Goal: Transaction & Acquisition: Purchase product/service

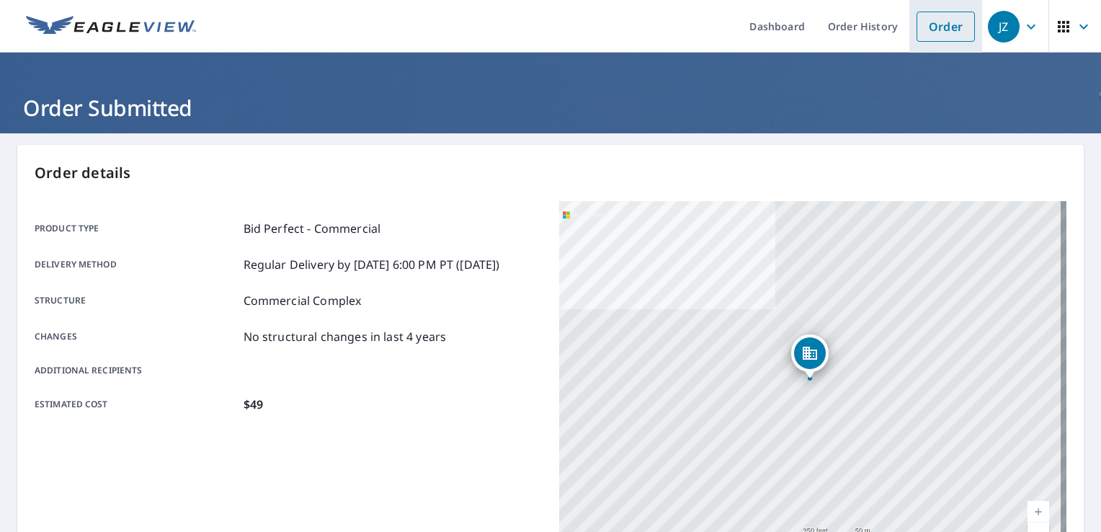
click at [931, 29] on link "Order" at bounding box center [946, 27] width 58 height 30
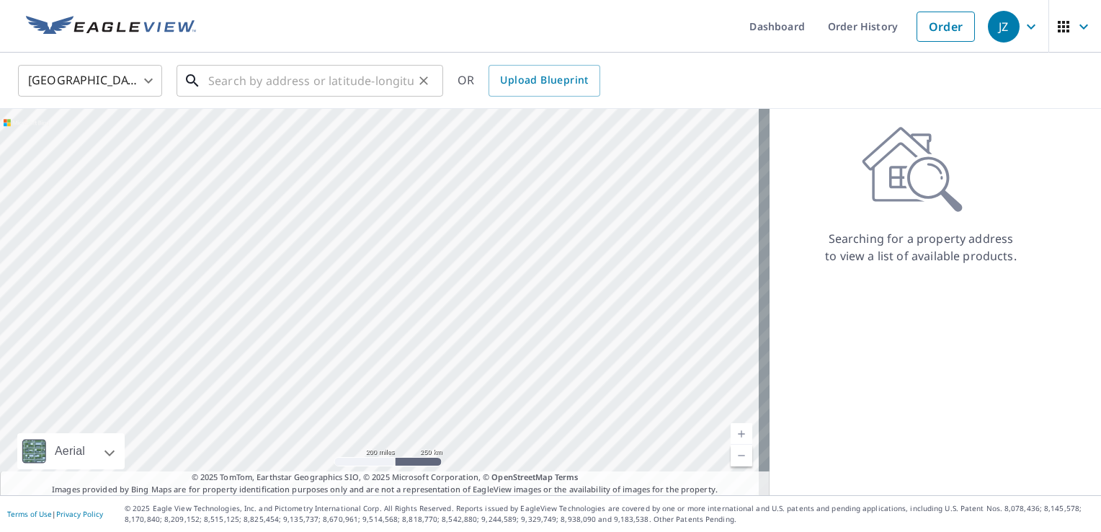
click at [331, 84] on input "text" at bounding box center [310, 81] width 205 height 40
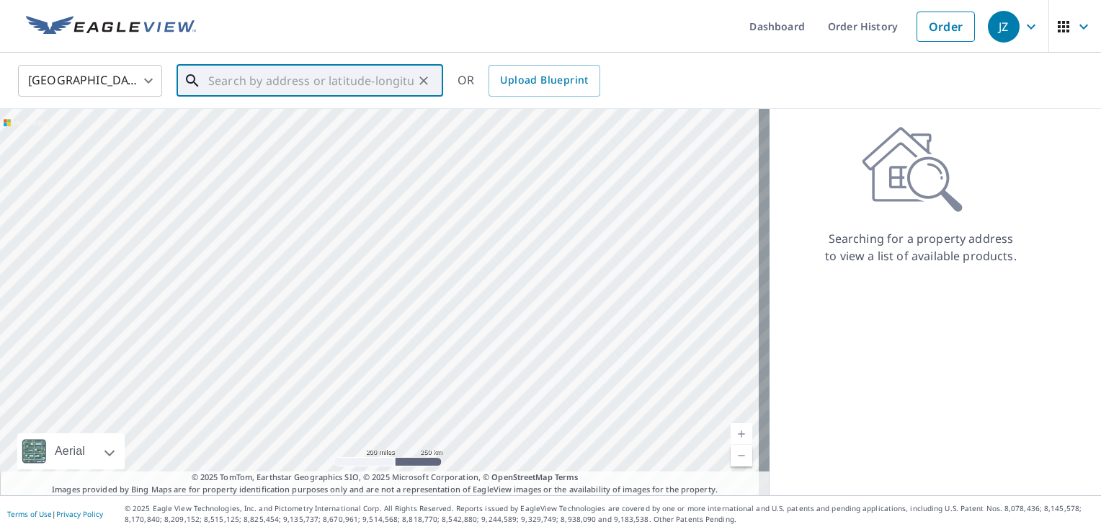
paste input "[GEOGRAPHIC_DATA]"
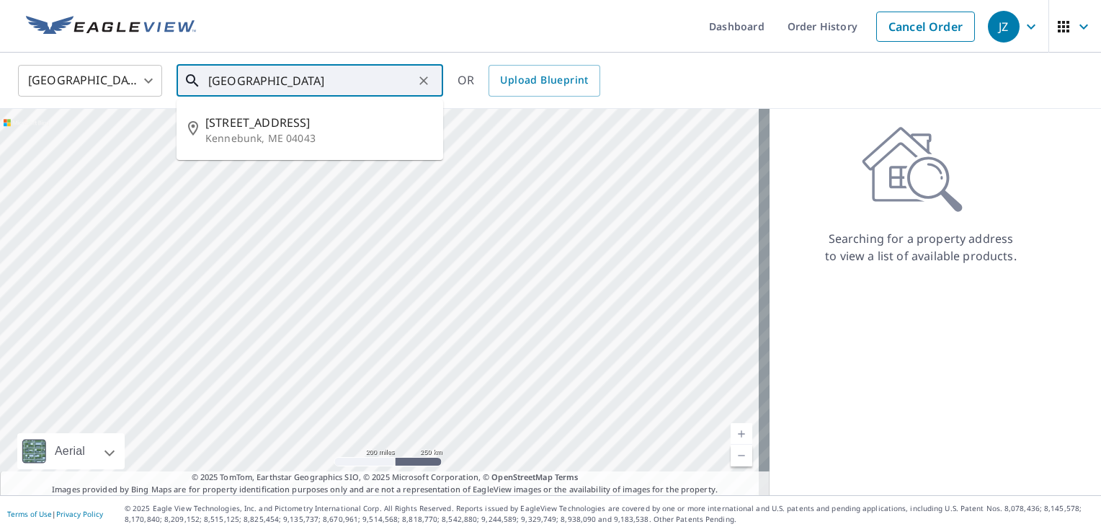
type input "[GEOGRAPHIC_DATA]"
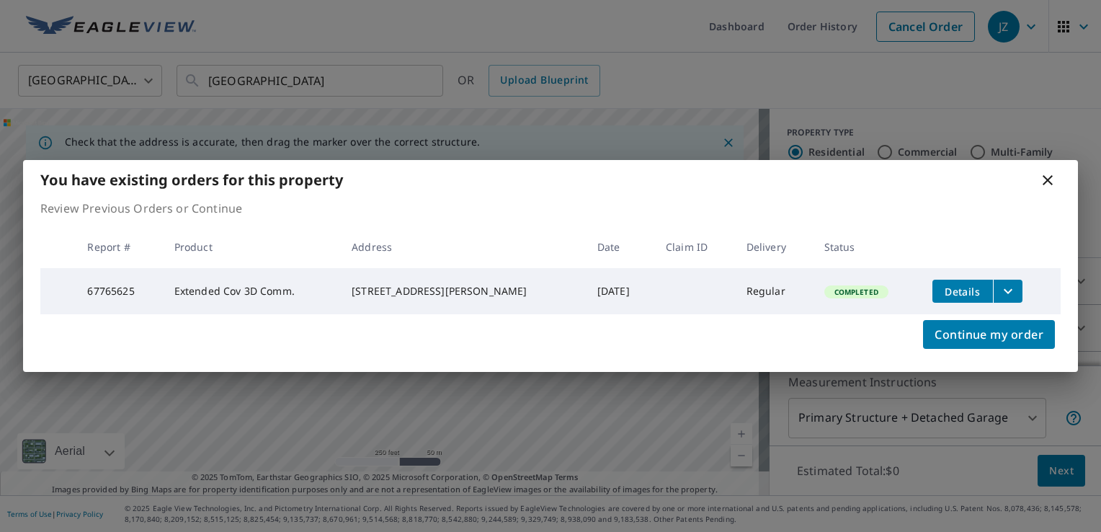
click at [1047, 181] on icon at bounding box center [1047, 180] width 17 height 17
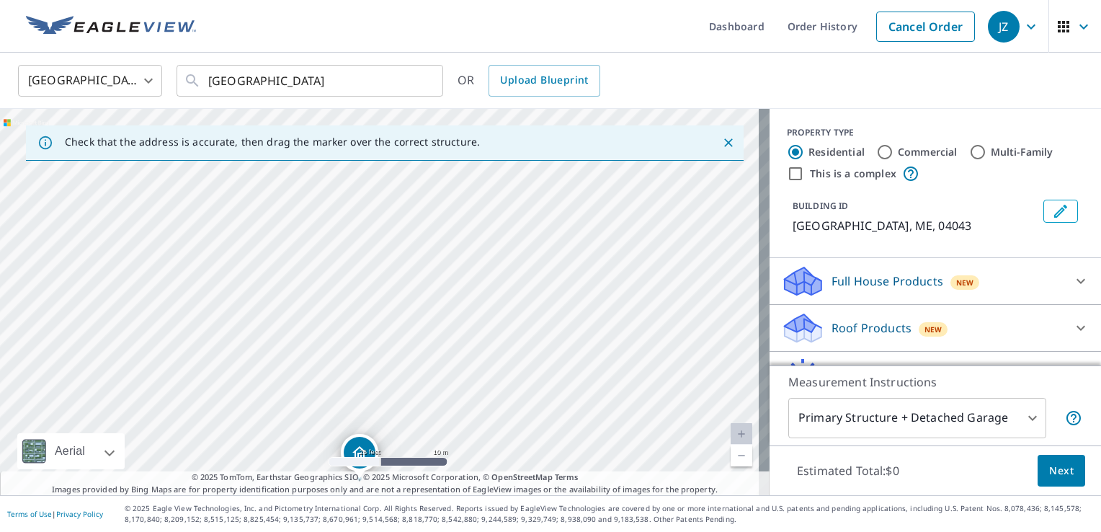
drag, startPoint x: 344, startPoint y: 266, endPoint x: 504, endPoint y: 516, distance: 297.0
click at [504, 516] on div "Dashboard Order History Cancel Order JZ [GEOGRAPHIC_DATA] [GEOGRAPHIC_DATA] ​ […" at bounding box center [550, 266] width 1101 height 532
click at [499, 372] on div "Plymouth Grove Dr [PERSON_NAME], ME 04043" at bounding box center [385, 302] width 770 height 386
drag, startPoint x: 355, startPoint y: 203, endPoint x: 522, endPoint y: 544, distance: 379.8
click at [522, 531] on html "JZ JZ Dashboard Order History Cancel Order JZ [GEOGRAPHIC_DATA] [GEOGRAPHIC_DAT…" at bounding box center [550, 266] width 1101 height 532
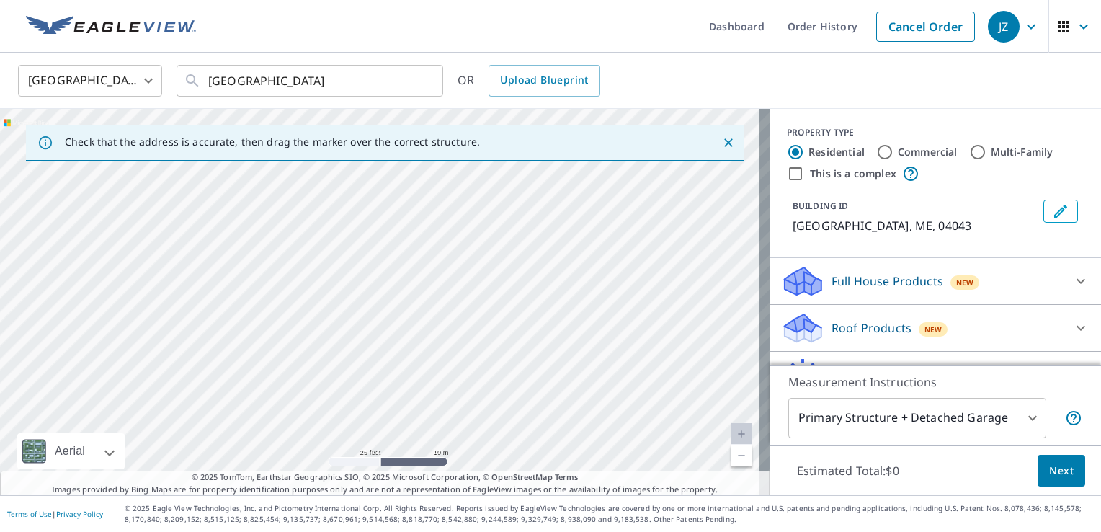
click at [415, 409] on div "Plymouth Grove Dr [PERSON_NAME], ME 04043" at bounding box center [385, 302] width 770 height 386
drag, startPoint x: 315, startPoint y: 236, endPoint x: 321, endPoint y: 456, distance: 219.2
click at [321, 456] on div "Plymouth Grove Dr [PERSON_NAME], ME 04043" at bounding box center [385, 302] width 770 height 386
drag, startPoint x: 210, startPoint y: 325, endPoint x: 277, endPoint y: 409, distance: 106.7
click at [277, 409] on div "Plymouth Grove Dr [PERSON_NAME], ME 04043" at bounding box center [385, 302] width 770 height 386
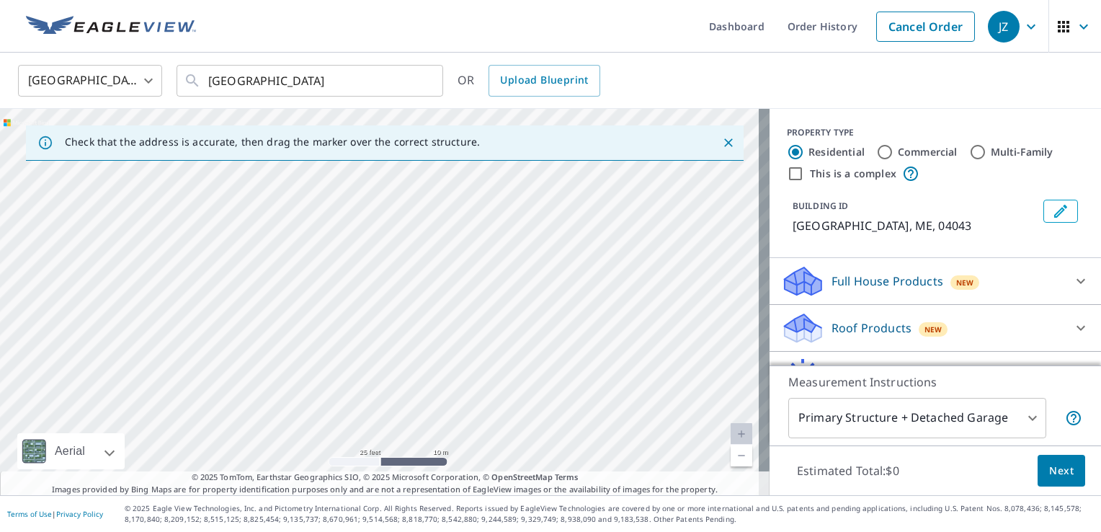
click at [236, 313] on div "Plymouth Grove Dr [PERSON_NAME], ME 04043" at bounding box center [385, 302] width 770 height 386
drag, startPoint x: 378, startPoint y: 275, endPoint x: 234, endPoint y: 111, distance: 218.6
click at [234, 111] on div "[STREET_ADDRESS][PERSON_NAME]" at bounding box center [385, 302] width 770 height 386
drag, startPoint x: 381, startPoint y: 278, endPoint x: 248, endPoint y: 148, distance: 186.6
click at [248, 148] on div "Check that the address is accurate, then drag the marker over the correct struc…" at bounding box center [385, 302] width 770 height 386
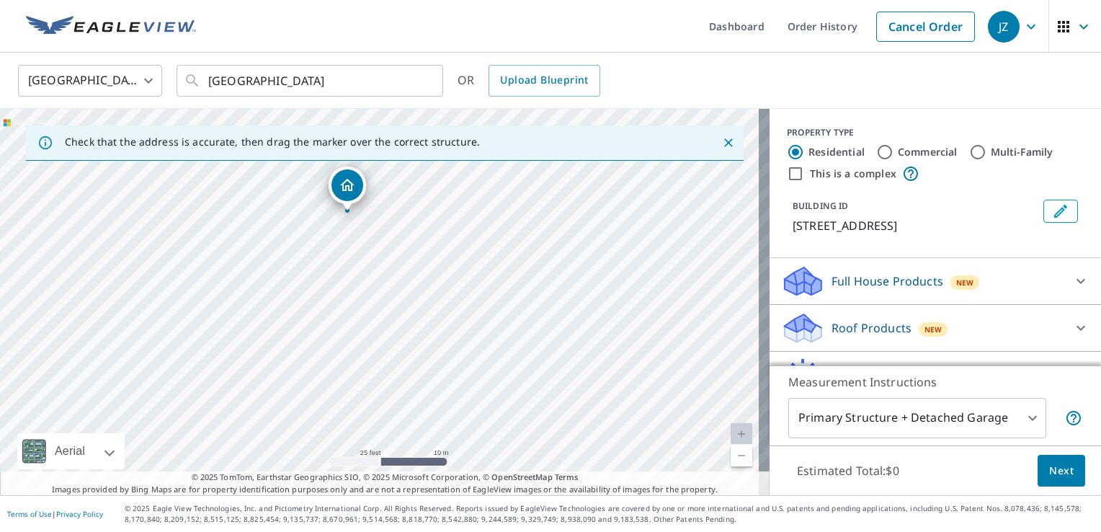
drag, startPoint x: 295, startPoint y: 238, endPoint x: 322, endPoint y: 168, distance: 74.8
click at [322, 168] on div "[STREET_ADDRESS][PERSON_NAME]" at bounding box center [385, 302] width 770 height 386
drag, startPoint x: 306, startPoint y: 209, endPoint x: 363, endPoint y: 346, distance: 148.1
click at [363, 346] on div "[STREET_ADDRESS][PERSON_NAME]" at bounding box center [385, 302] width 770 height 386
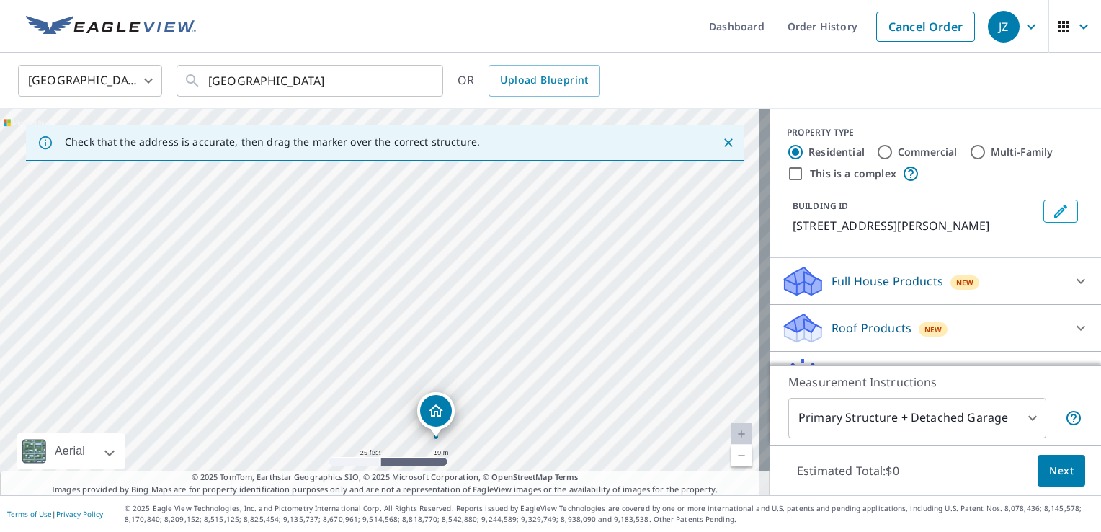
click at [375, 257] on div "[STREET_ADDRESS][PERSON_NAME]" at bounding box center [385, 302] width 770 height 386
drag, startPoint x: 379, startPoint y: 275, endPoint x: 349, endPoint y: 179, distance: 101.2
drag, startPoint x: 377, startPoint y: 272, endPoint x: 331, endPoint y: 198, distance: 88.0
drag, startPoint x: 381, startPoint y: 272, endPoint x: 367, endPoint y: 211, distance: 62.8
drag, startPoint x: 380, startPoint y: 281, endPoint x: 333, endPoint y: 174, distance: 117.2
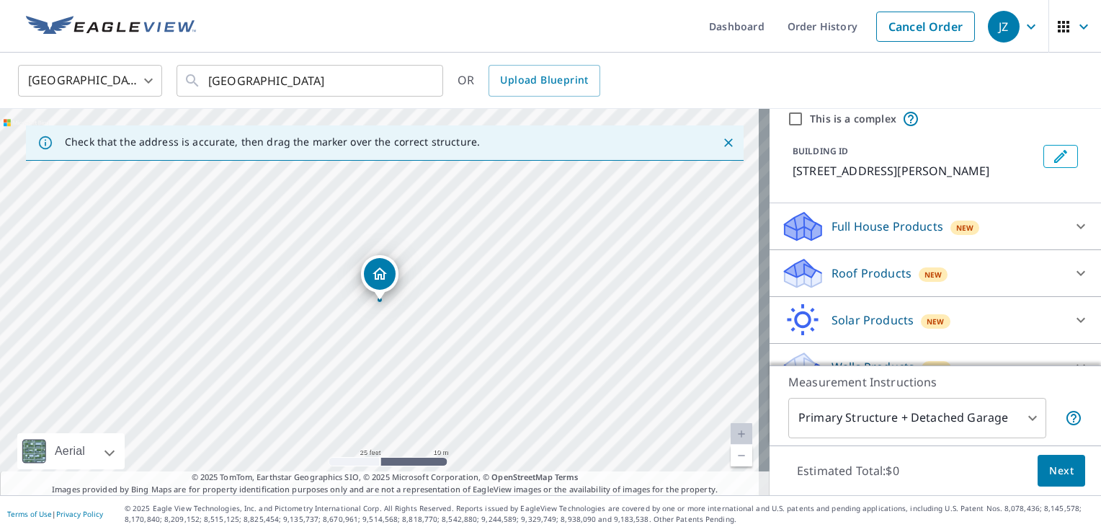
scroll to position [72, 0]
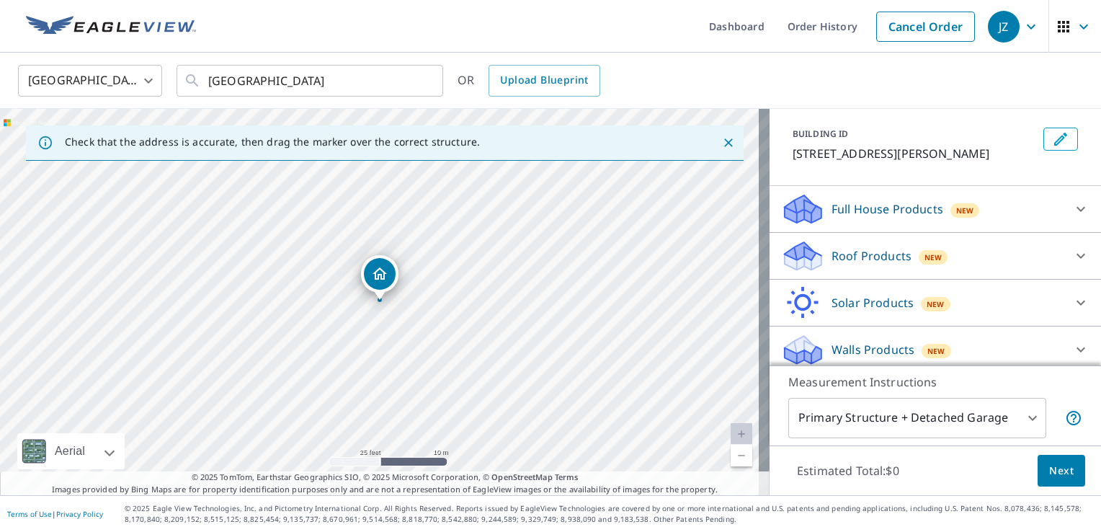
click at [928, 263] on span "New" at bounding box center [934, 258] width 18 height 12
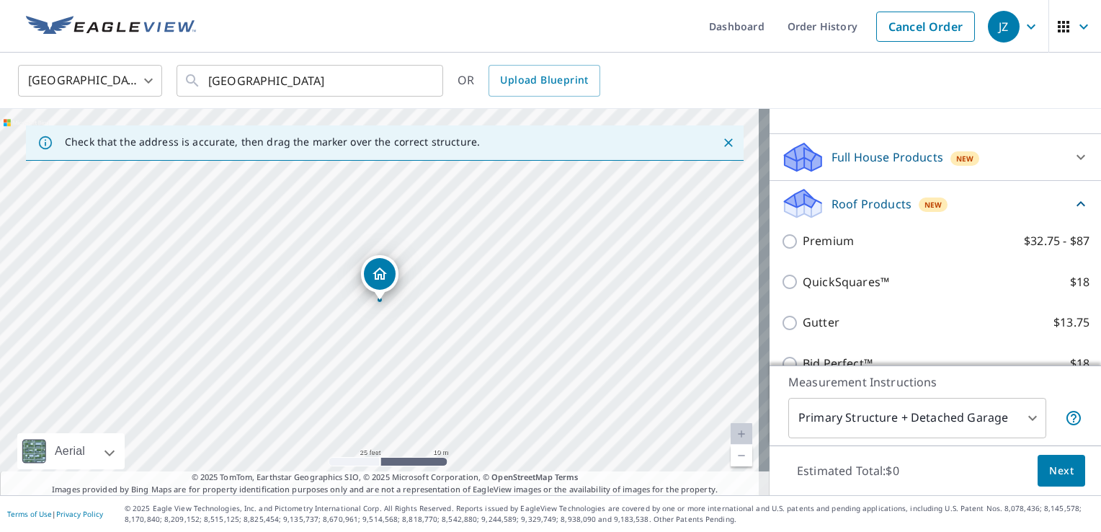
scroll to position [124, 0]
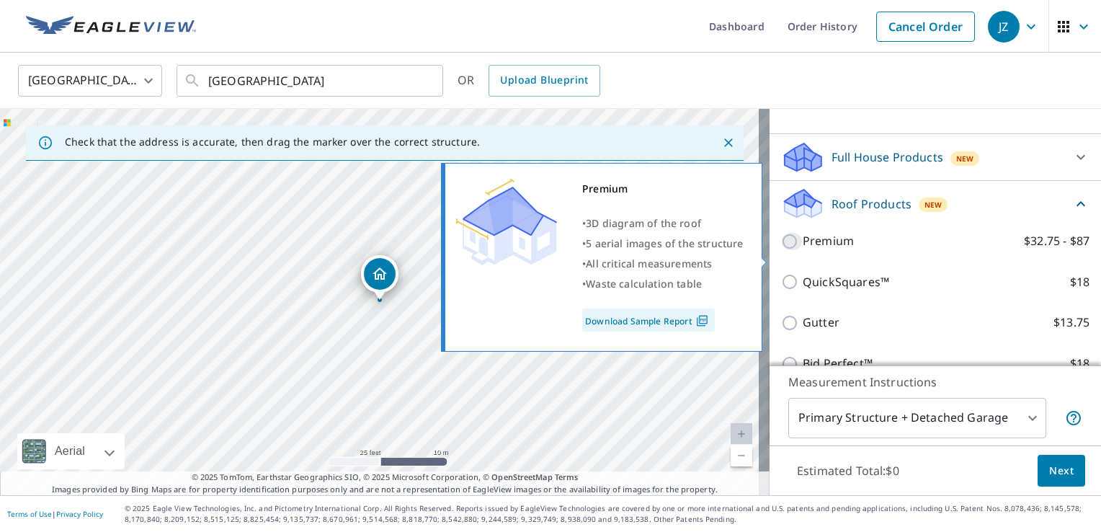
click at [781, 250] on input "Premium $32.75 - $87" at bounding box center [792, 241] width 22 height 17
checkbox input "true"
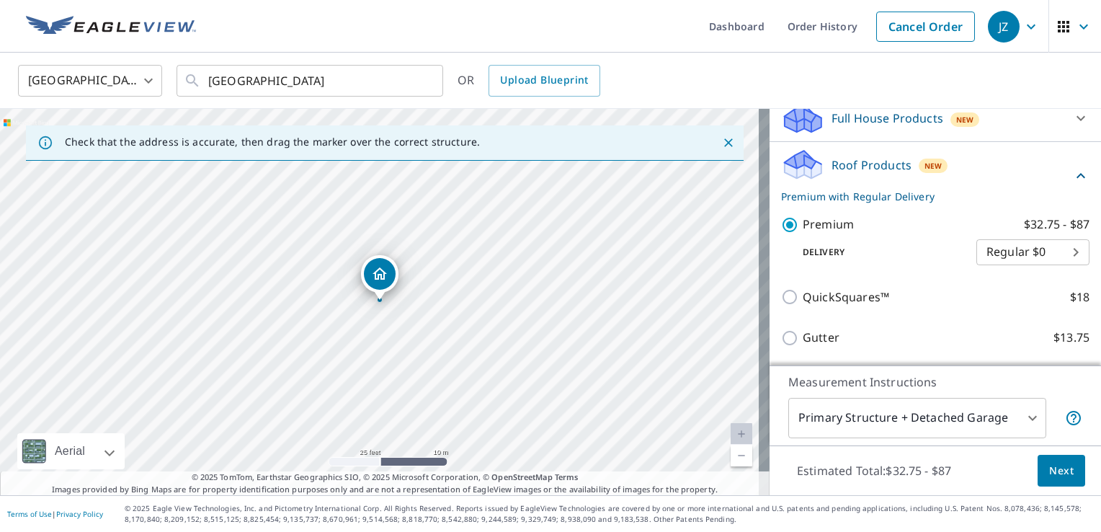
scroll to position [164, 0]
click at [1050, 473] on span "Next" at bounding box center [1062, 471] width 25 height 18
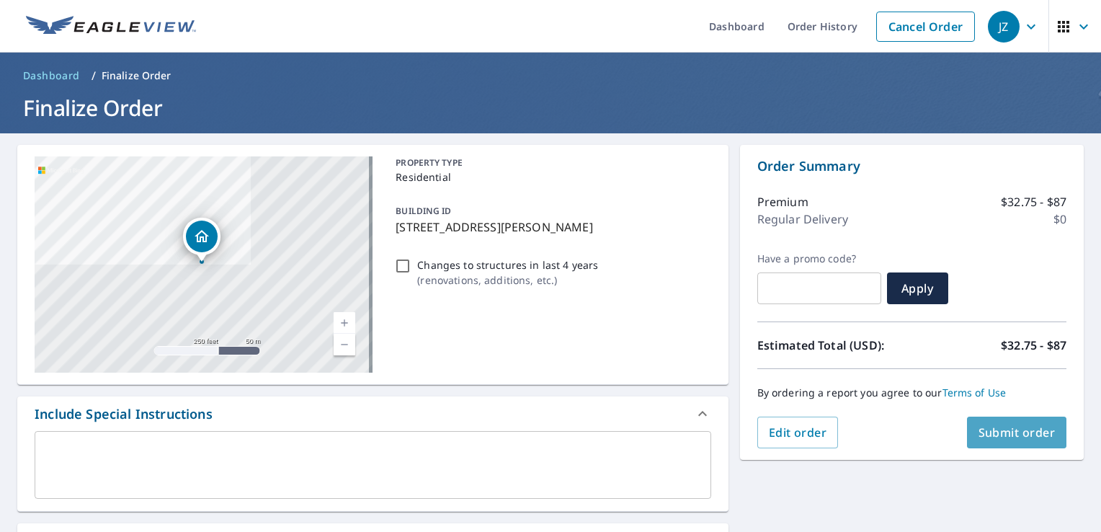
click at [1004, 430] on span "Submit order" at bounding box center [1017, 433] width 77 height 16
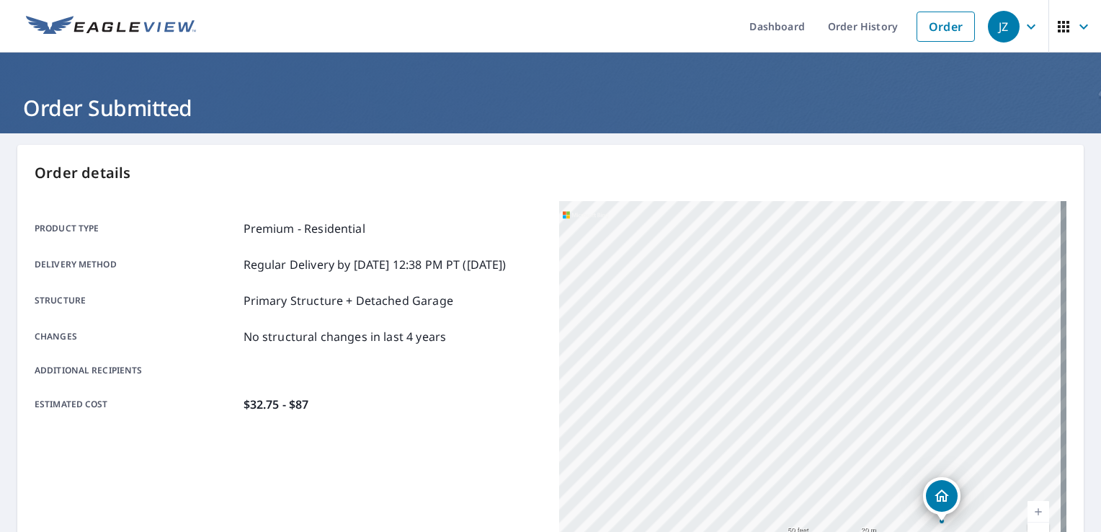
click at [900, 394] on div "[STREET_ADDRESS][PERSON_NAME]" at bounding box center [812, 381] width 507 height 360
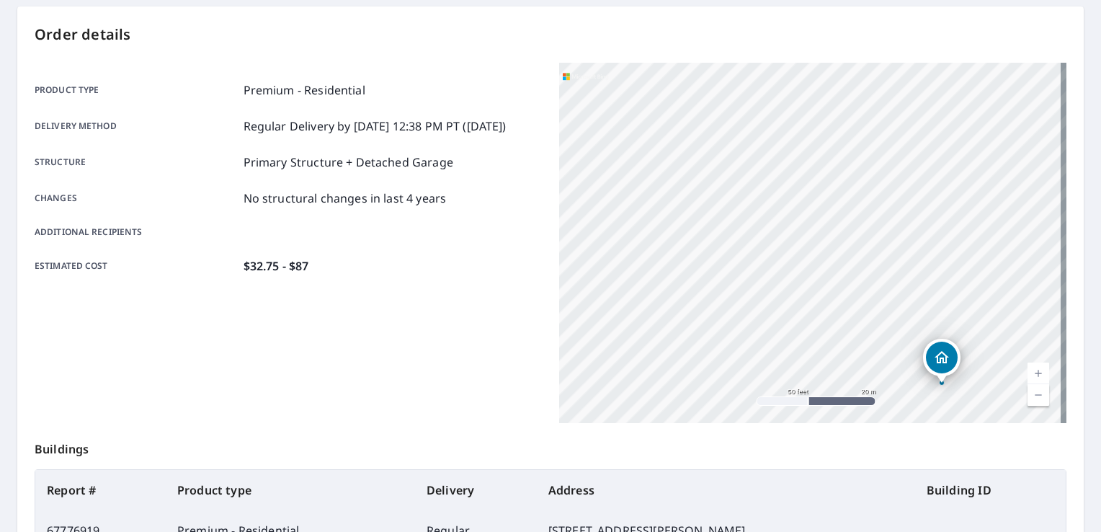
scroll to position [142, 0]
